Goal: Information Seeking & Learning: Understand process/instructions

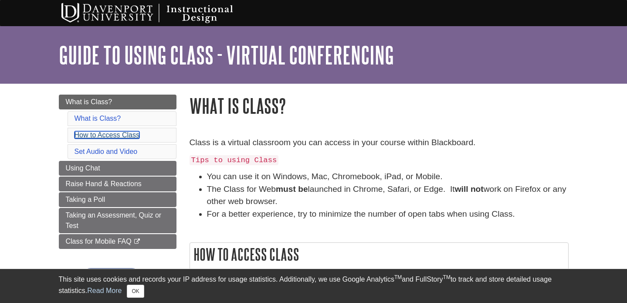
click at [130, 132] on link "How to Access Class" at bounding box center [106, 134] width 65 height 7
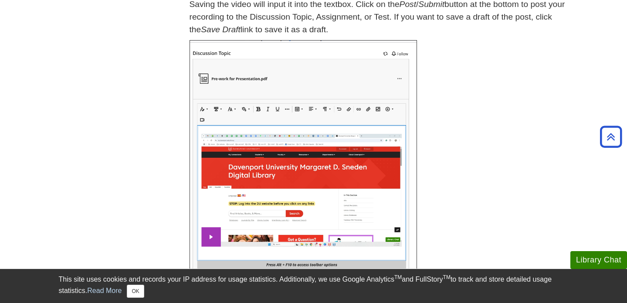
scroll to position [1089, 0]
